Goal: Transaction & Acquisition: Purchase product/service

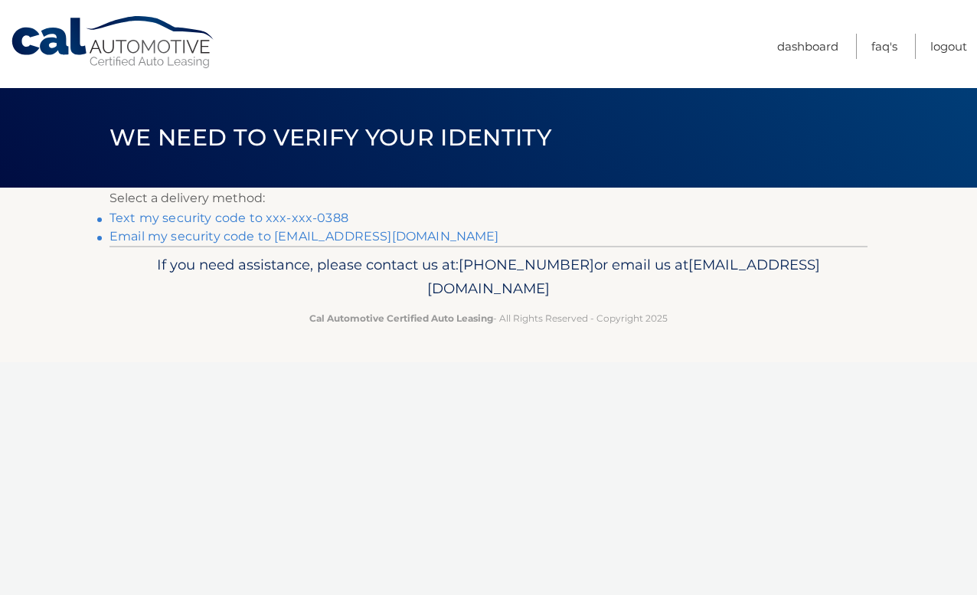
click at [326, 218] on link "Text my security code to xxx-xxx-0388" at bounding box center [229, 218] width 239 height 15
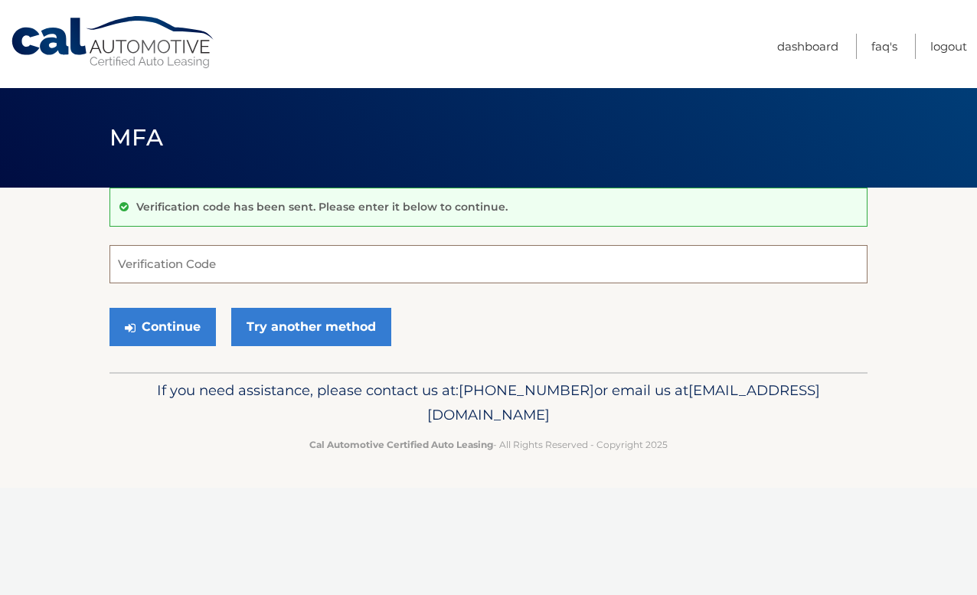
click at [244, 260] on input "Verification Code" at bounding box center [489, 264] width 758 height 38
type input "900042"
click at [155, 334] on button "Continue" at bounding box center [163, 327] width 106 height 38
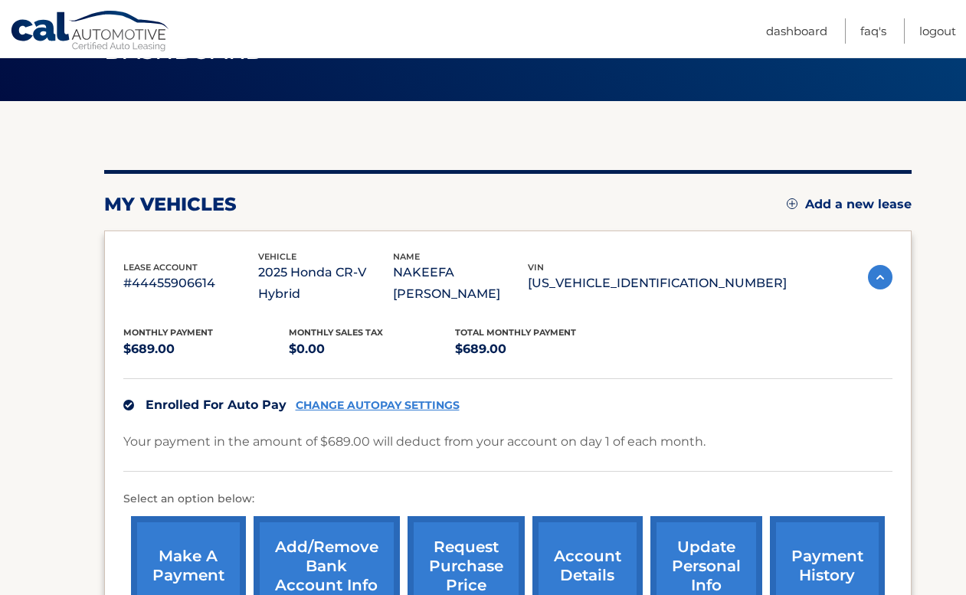
scroll to position [139, 0]
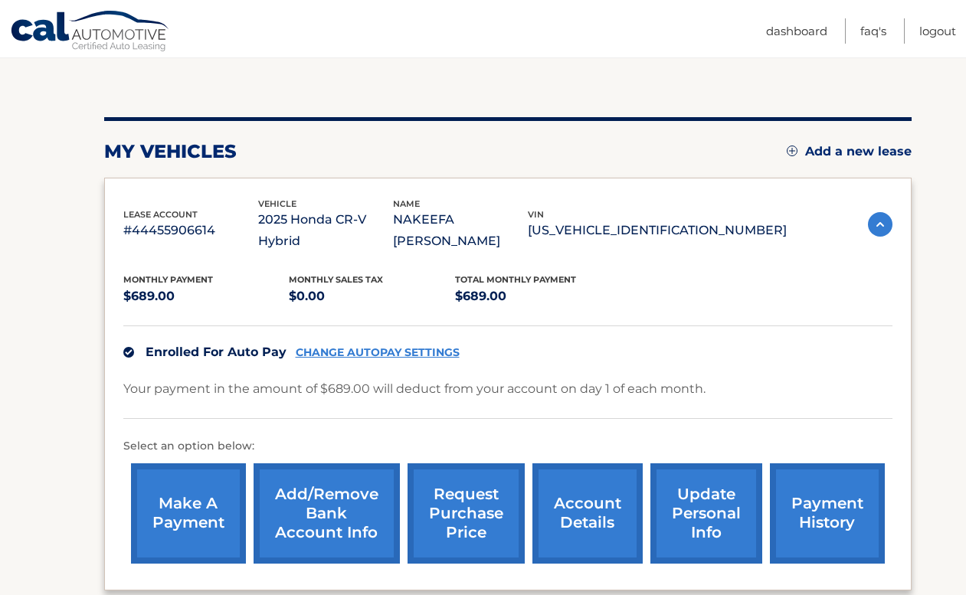
click at [172, 486] on link "make a payment" at bounding box center [188, 513] width 115 height 100
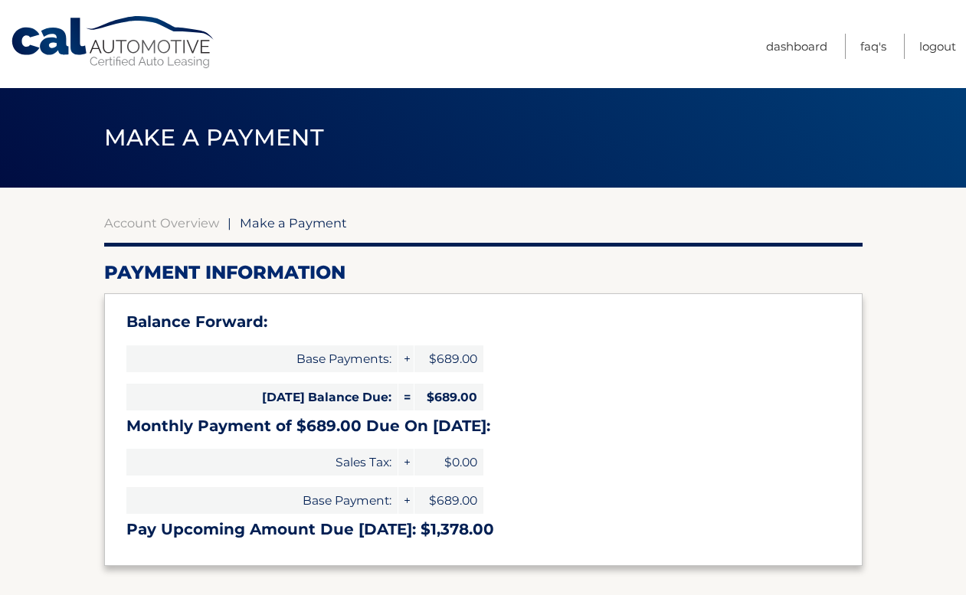
select select "YWE1NzE0ODUtM2JlNC00NGI1LWE3NTUtY2YyZDM4ZDVhYTAx"
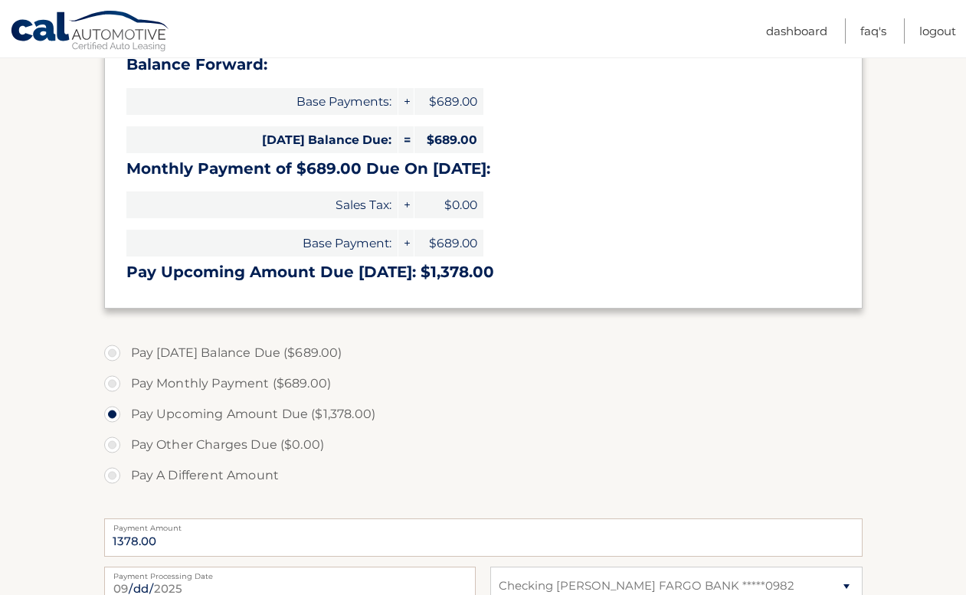
scroll to position [262, 0]
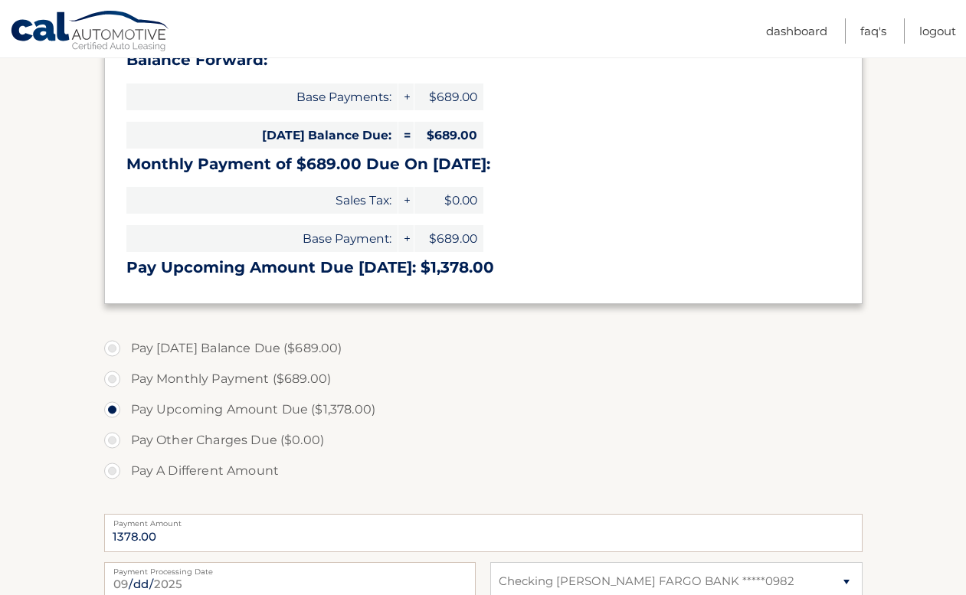
click at [113, 440] on label "Pay Other Charges Due ($0.00)" at bounding box center [483, 440] width 758 height 31
click at [115, 441] on label "Pay Other Charges Due ($0.00)" at bounding box center [483, 440] width 758 height 31
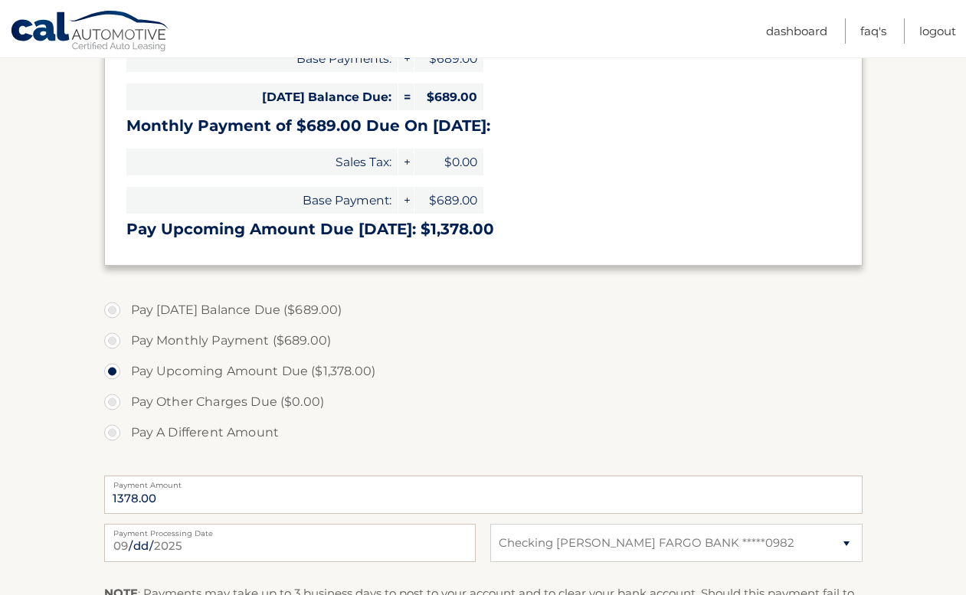
click at [127, 313] on label "Pay Today's Balance Due ($689.00)" at bounding box center [483, 310] width 758 height 31
click at [126, 313] on input "Pay Today's Balance Due ($689.00)" at bounding box center [117, 307] width 15 height 25
radio input "true"
type input "689.00"
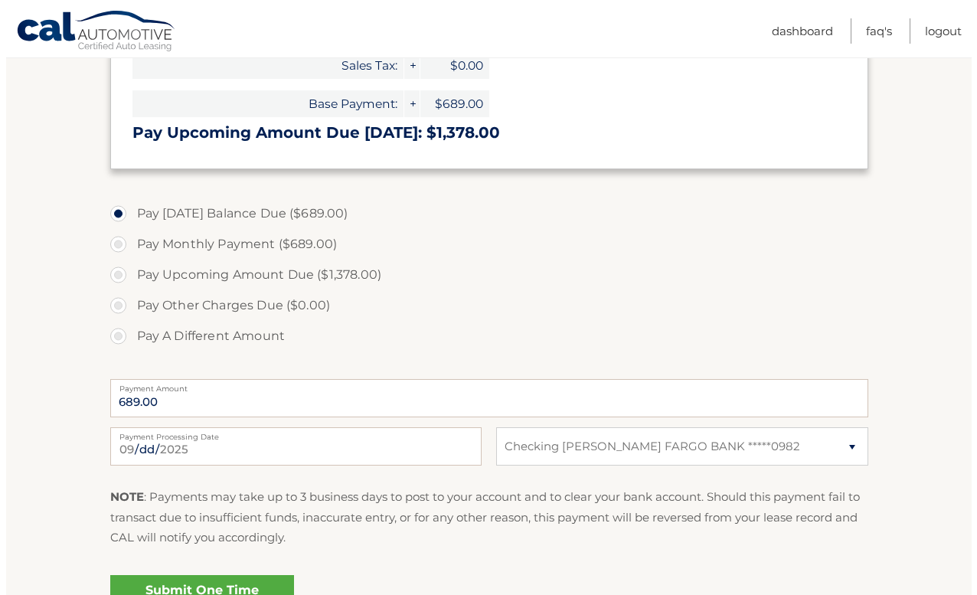
scroll to position [423, 0]
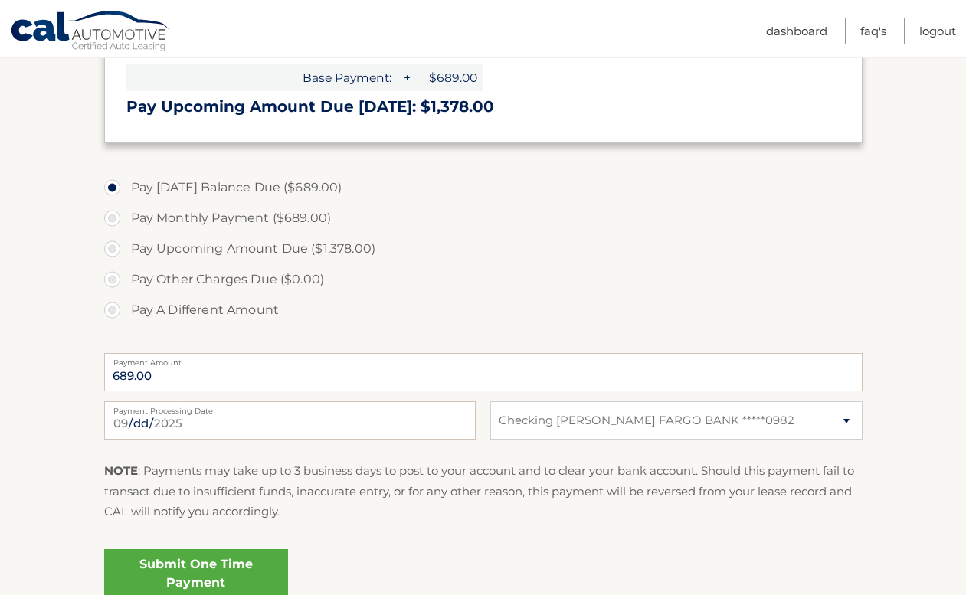
click at [197, 566] on link "Submit One Time Payment" at bounding box center [196, 573] width 184 height 49
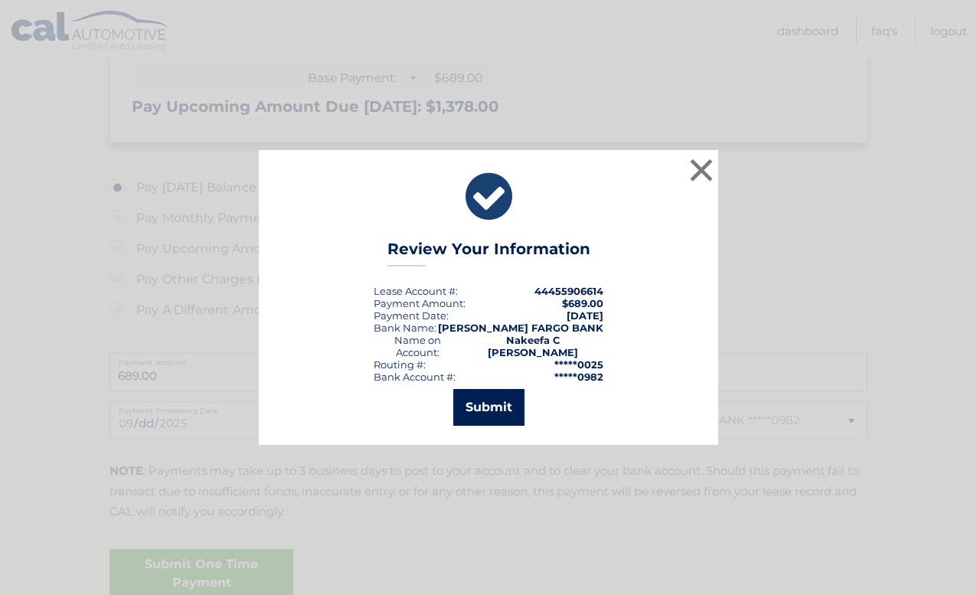
click at [487, 389] on button "Submit" at bounding box center [488, 407] width 71 height 37
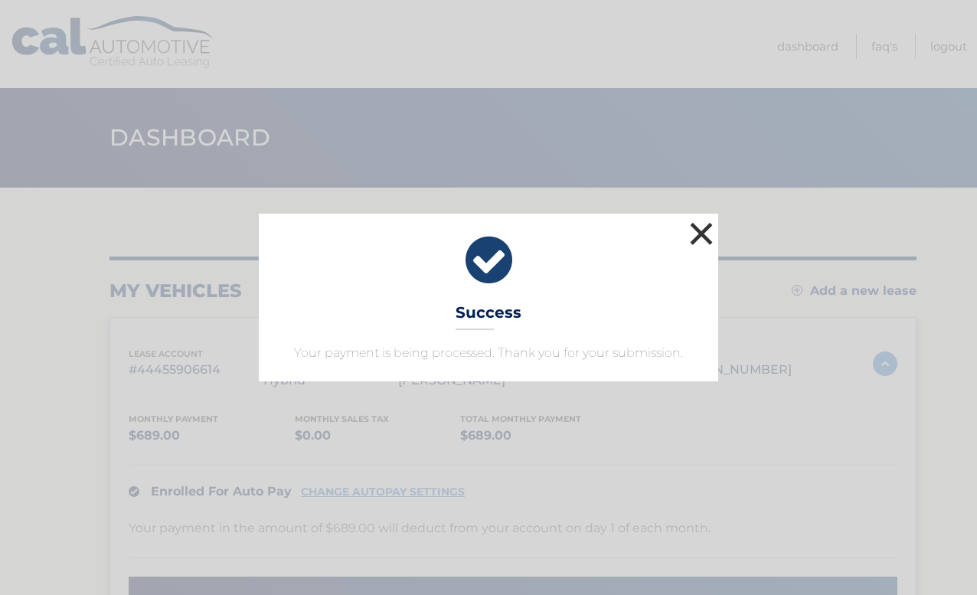
click at [712, 234] on button "×" at bounding box center [701, 233] width 31 height 31
